Goal: Transaction & Acquisition: Obtain resource

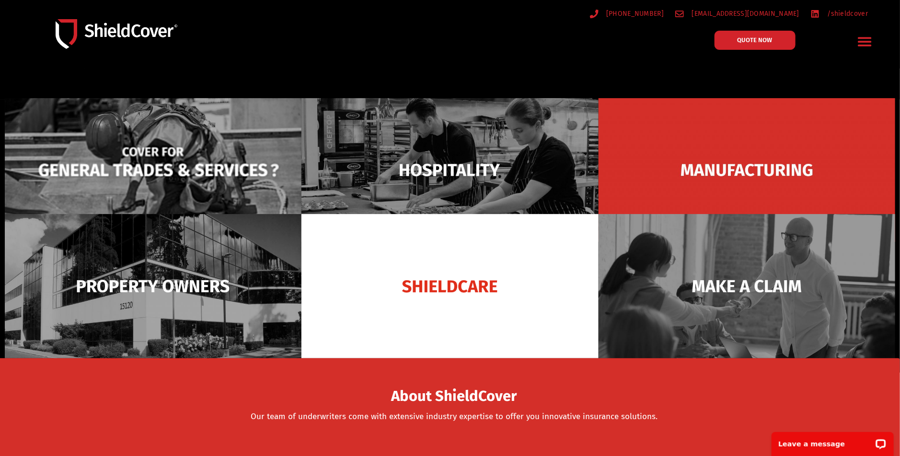
scroll to position [95, 0]
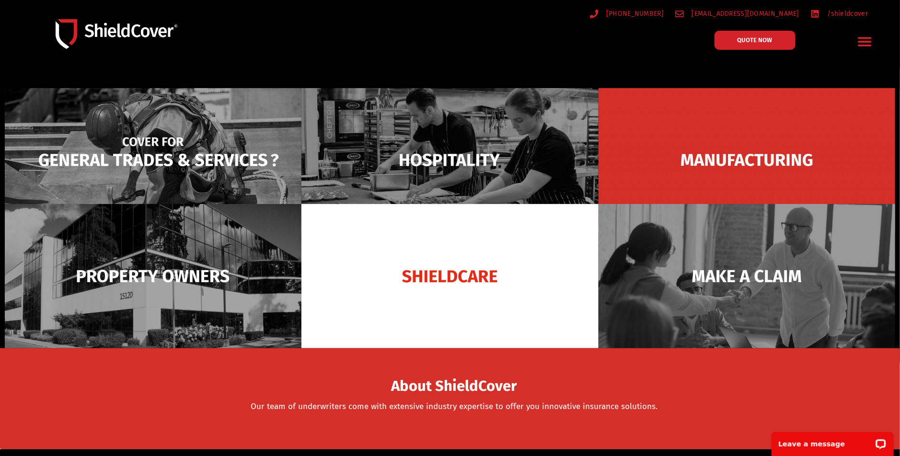
click at [237, 171] on img at bounding box center [153, 160] width 297 height 144
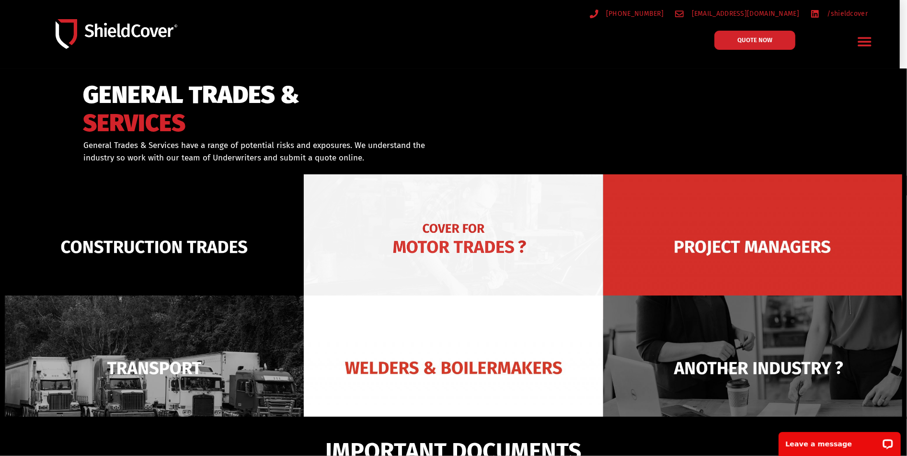
click at [455, 243] on img at bounding box center [453, 246] width 299 height 145
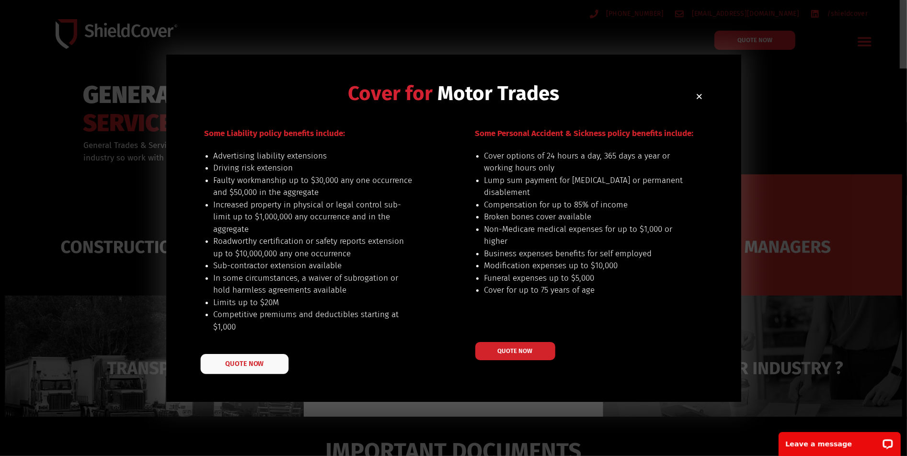
click at [260, 364] on span "QUOTE NOW" at bounding box center [244, 363] width 38 height 7
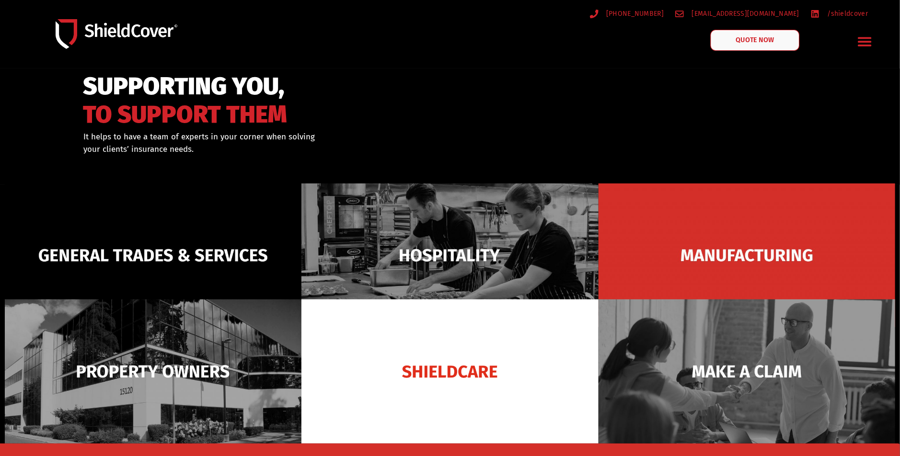
click at [737, 42] on span "QUOTE NOW" at bounding box center [755, 40] width 38 height 7
click at [866, 40] on icon "Menu Toggle" at bounding box center [864, 41] width 15 height 15
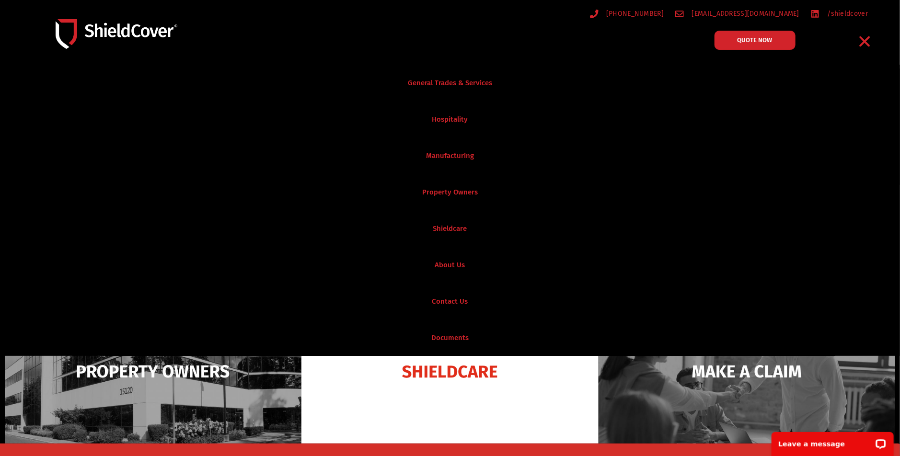
click at [866, 40] on icon "Menu Toggle" at bounding box center [864, 41] width 11 height 11
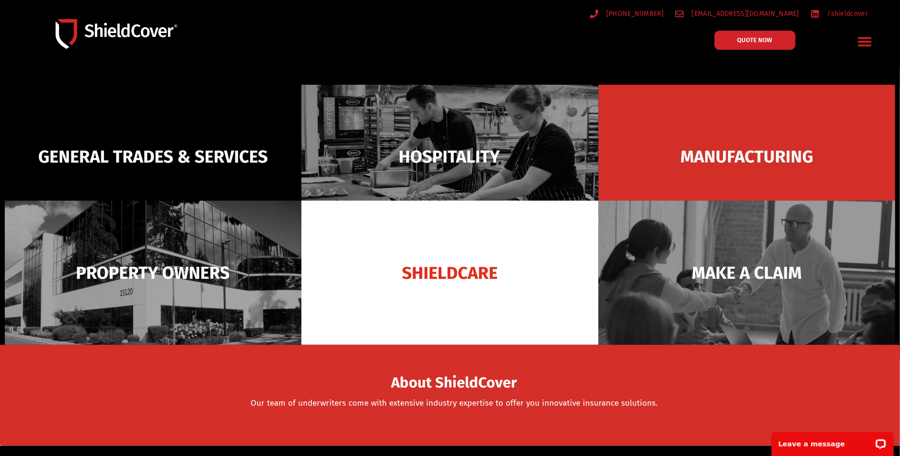
scroll to position [84, 0]
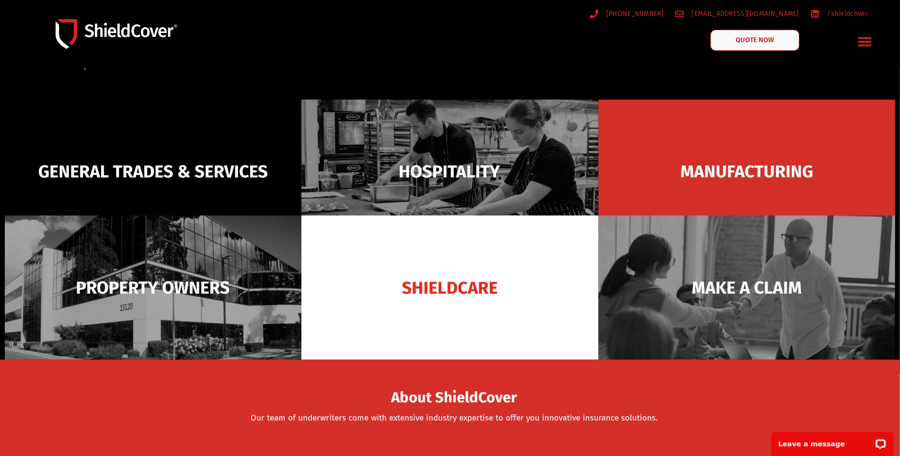
click at [754, 49] on link "QUOTE NOW" at bounding box center [754, 40] width 89 height 21
